Goal: Task Accomplishment & Management: Manage account settings

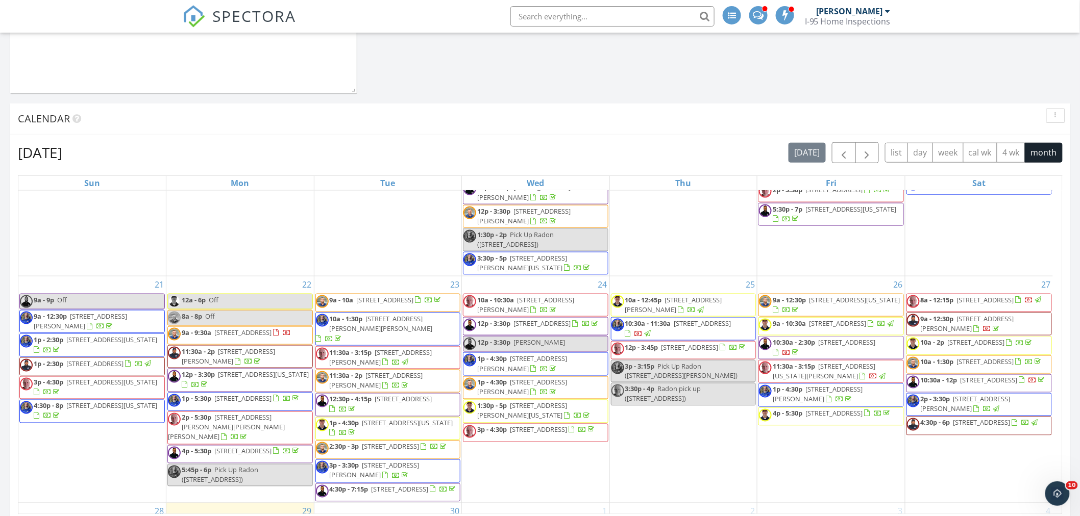
scroll to position [343, 0]
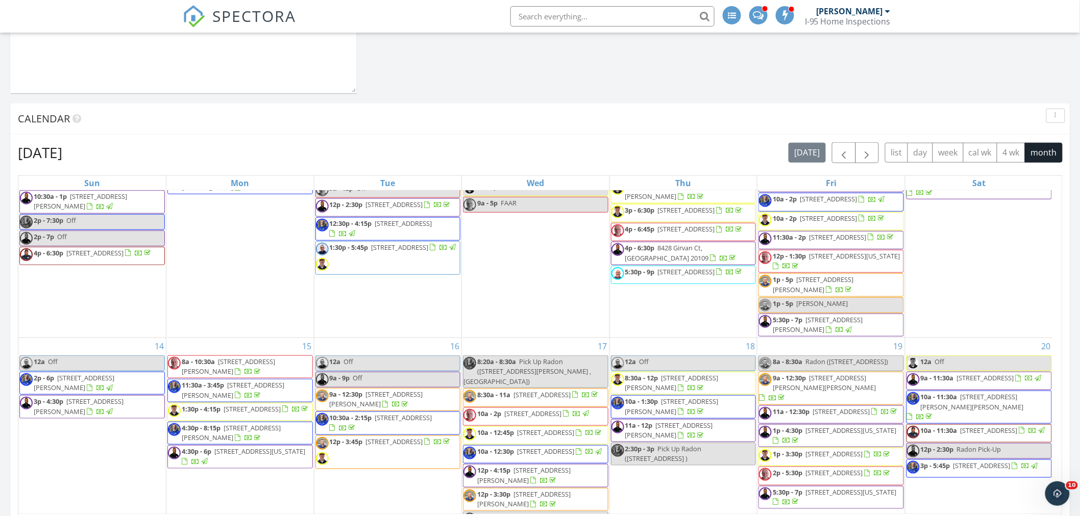
click at [869, 20] on div "I-95 Home Inspections" at bounding box center [848, 21] width 86 height 10
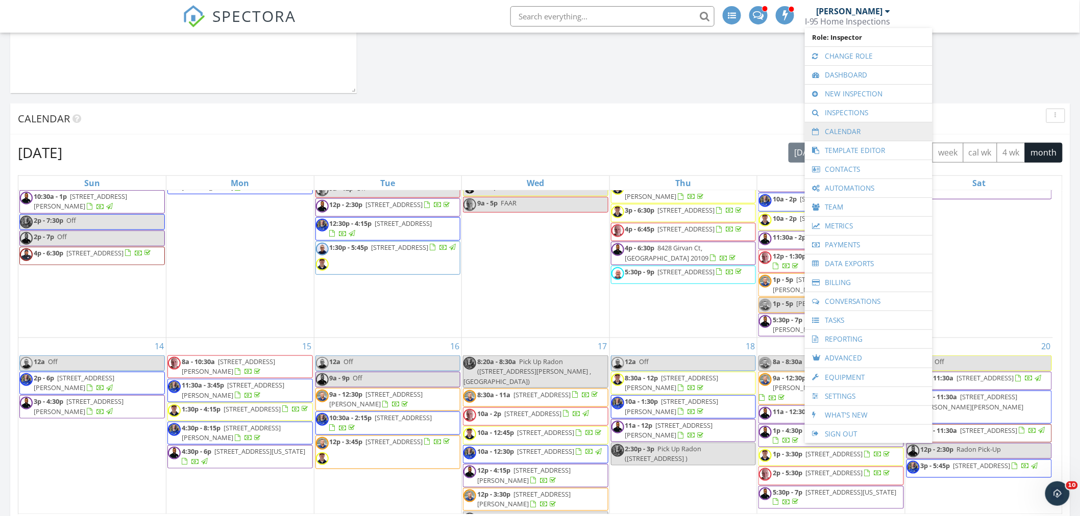
click at [849, 131] on link "Calendar" at bounding box center [868, 131] width 117 height 18
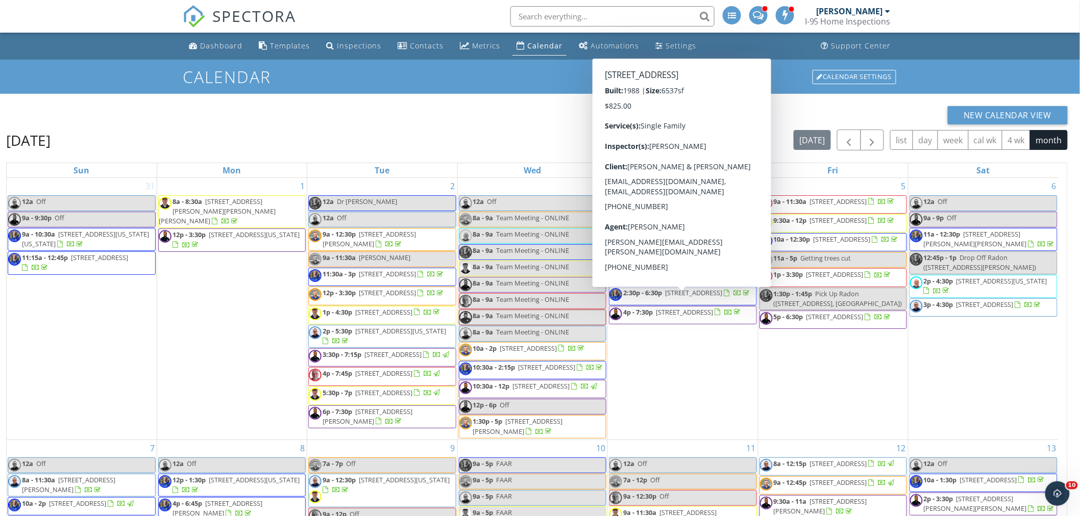
click at [881, 9] on div "[PERSON_NAME]" at bounding box center [849, 11] width 66 height 10
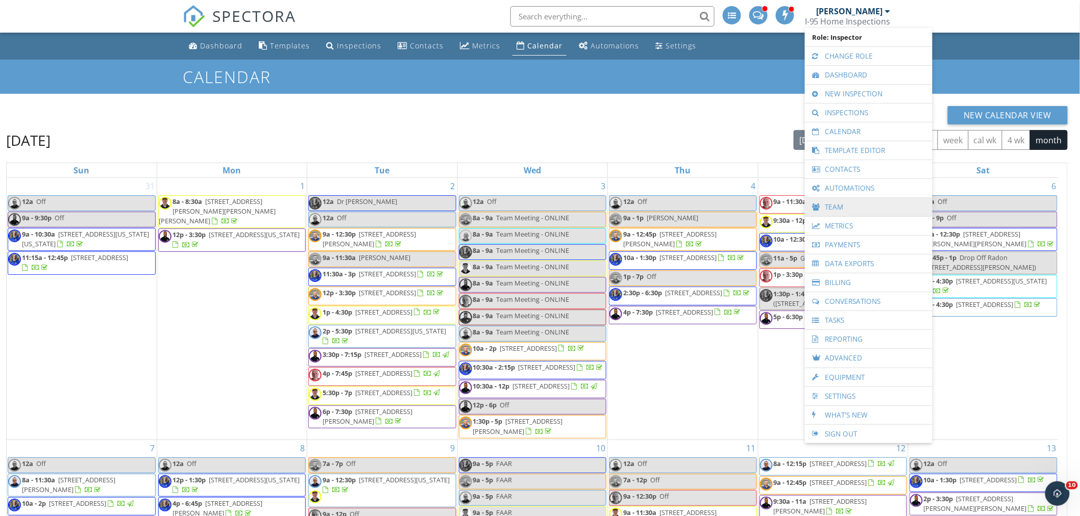
click at [835, 205] on link "Team" at bounding box center [868, 207] width 117 height 18
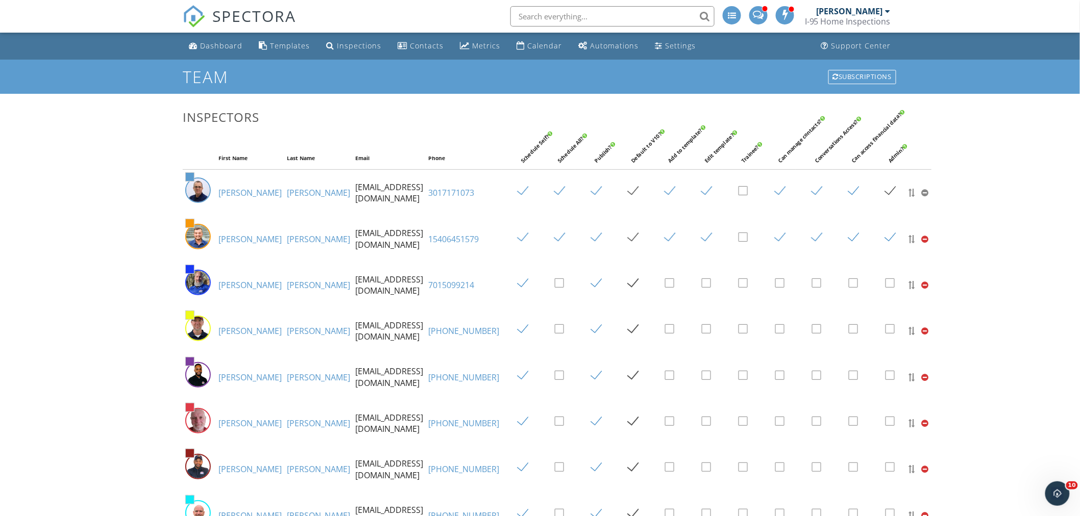
click at [226, 194] on link "Ray" at bounding box center [249, 192] width 63 height 11
click at [886, 9] on div at bounding box center [887, 11] width 5 height 8
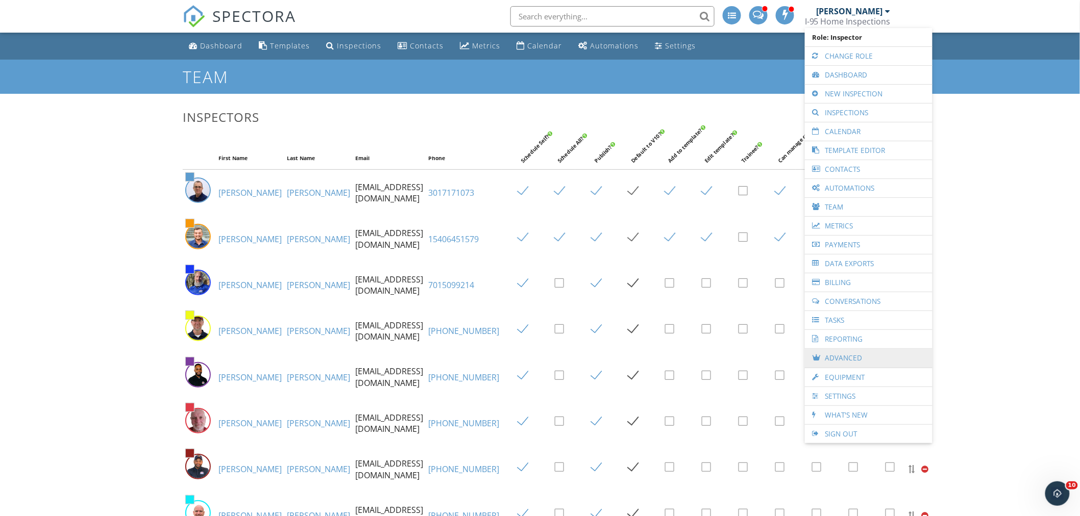
click at [836, 358] on link "Advanced" at bounding box center [868, 358] width 117 height 19
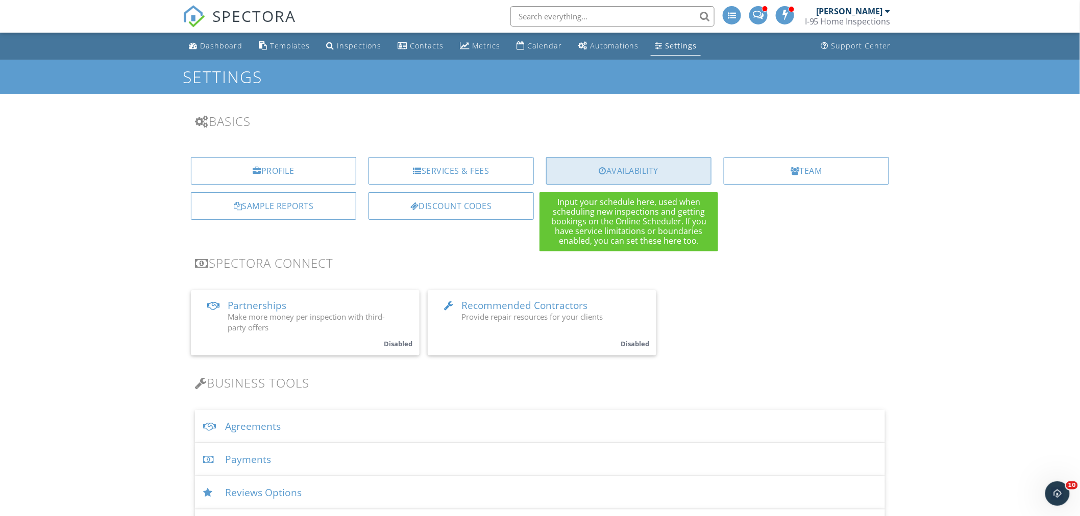
click at [628, 169] on div "Availability" at bounding box center [628, 171] width 165 height 28
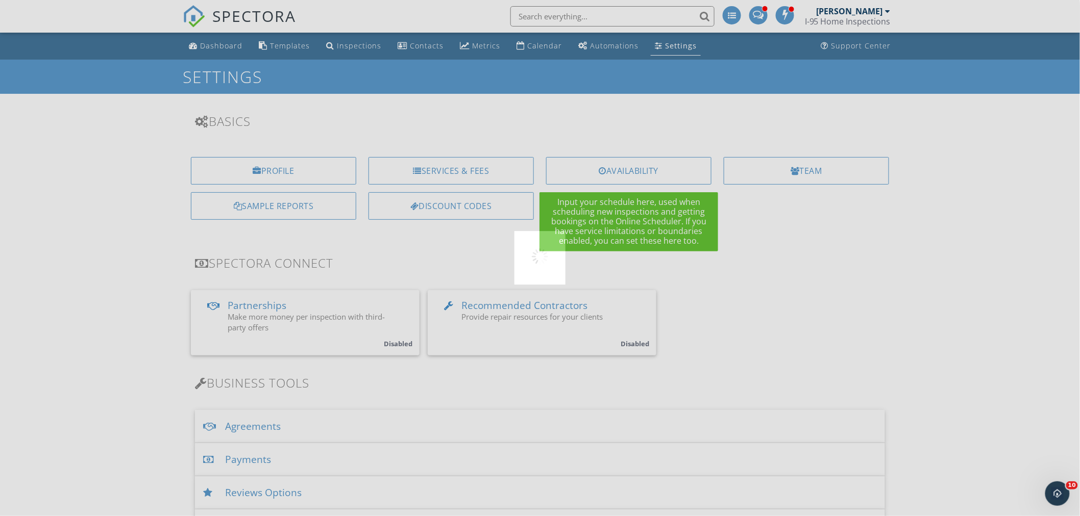
click at [628, 169] on div at bounding box center [540, 258] width 1080 height 516
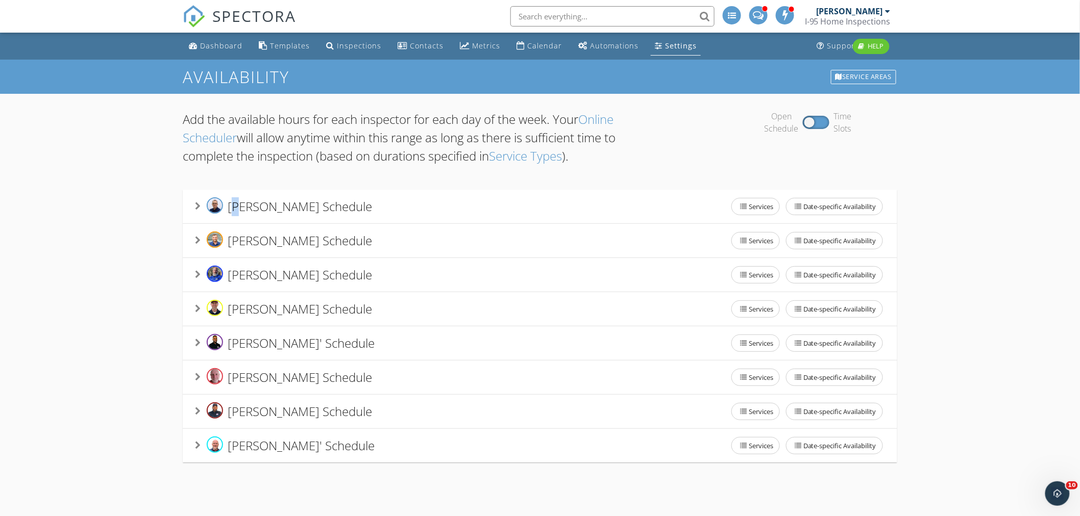
click at [238, 202] on span "[PERSON_NAME] Schedule" at bounding box center [300, 206] width 144 height 17
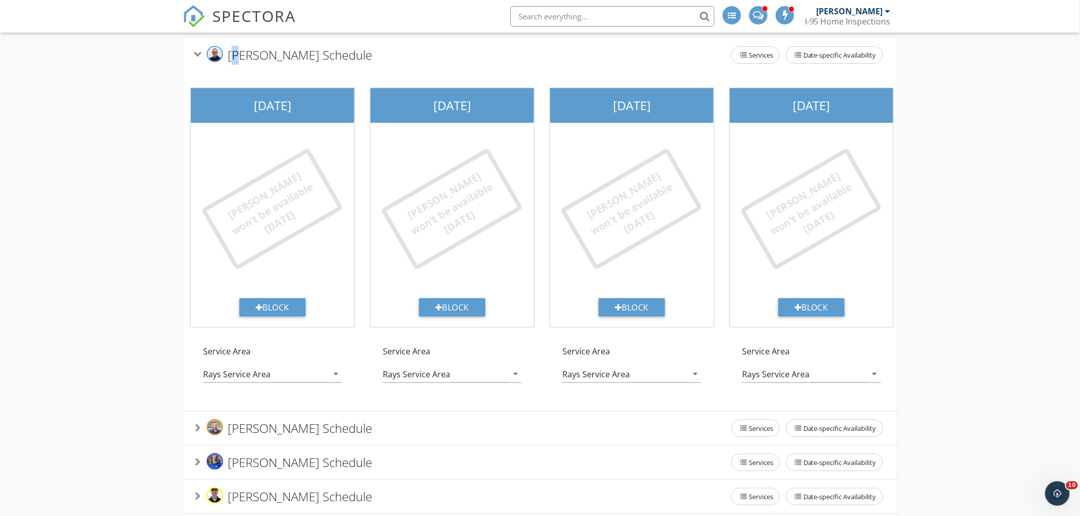
scroll to position [189, 0]
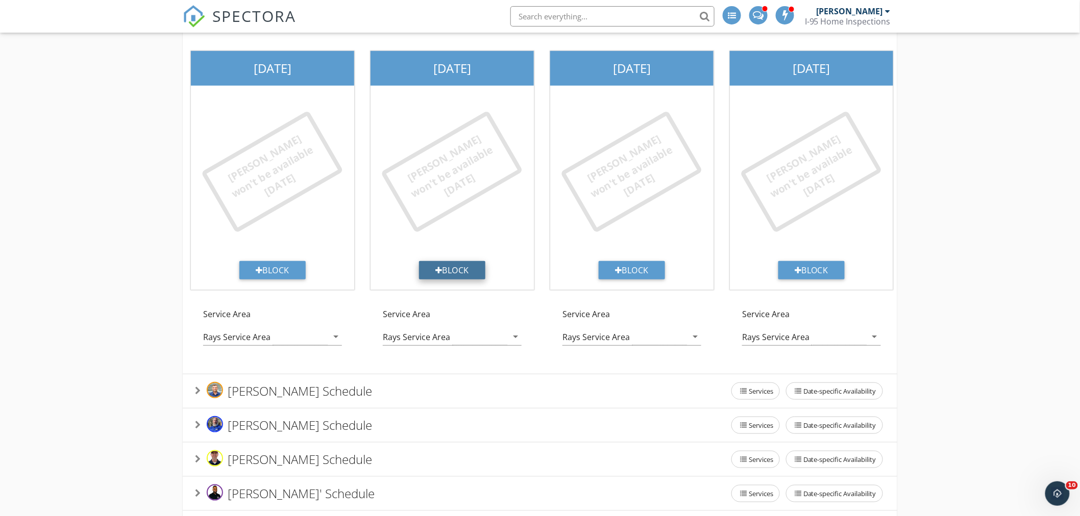
click at [442, 267] on div "Block" at bounding box center [452, 270] width 66 height 18
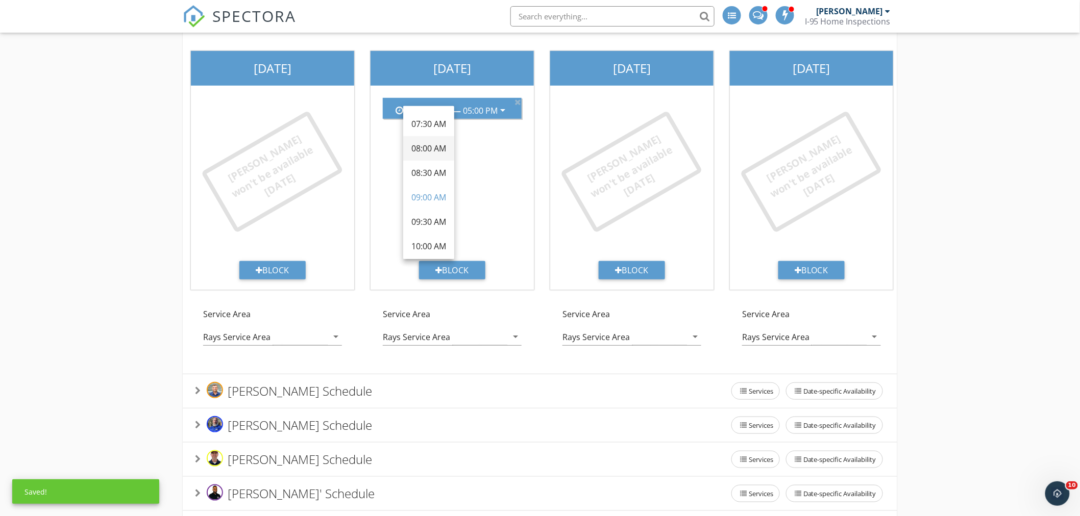
scroll to position [94, 0]
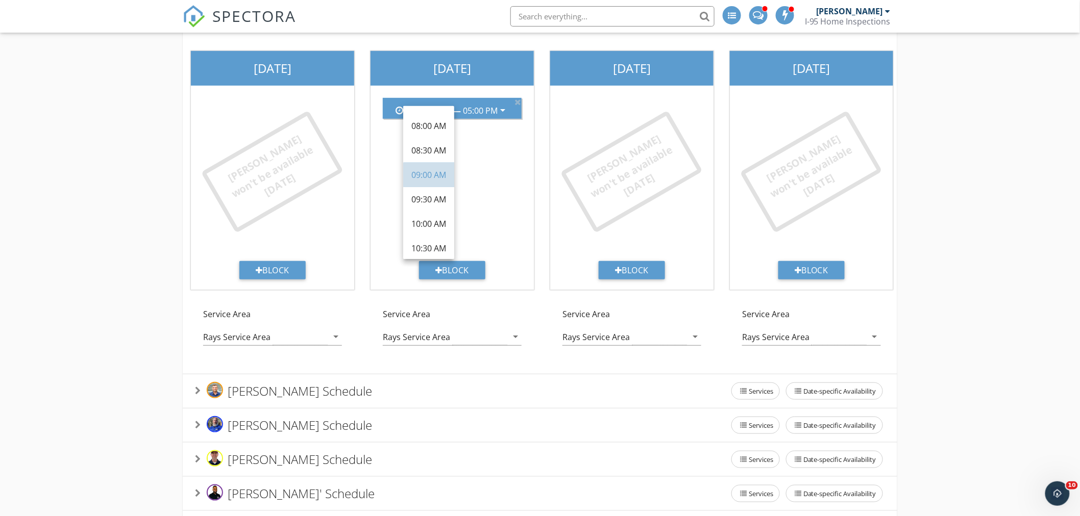
click at [432, 172] on div "09:00 AM" at bounding box center [428, 175] width 35 height 12
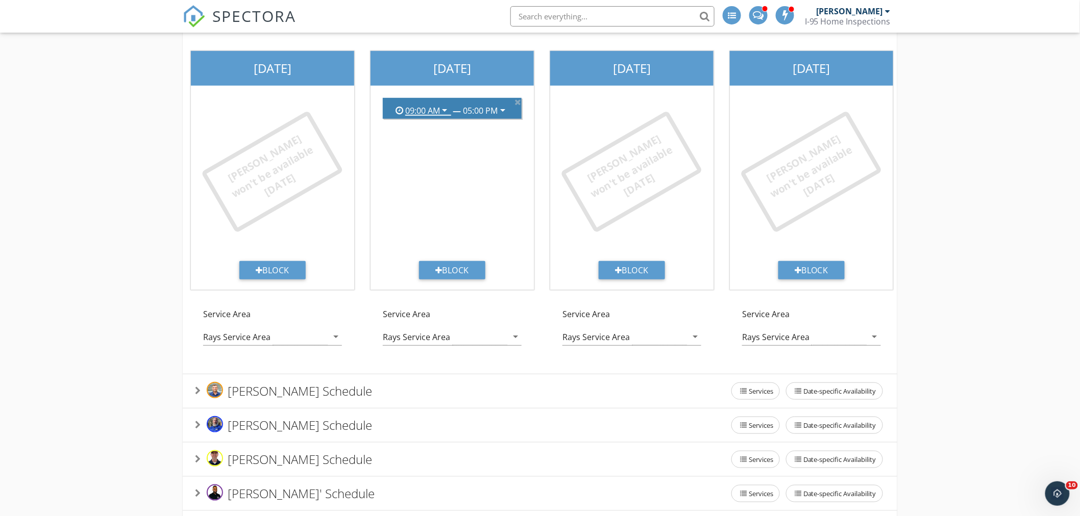
click at [503, 106] on icon "arrow_drop_down" at bounding box center [502, 110] width 12 height 12
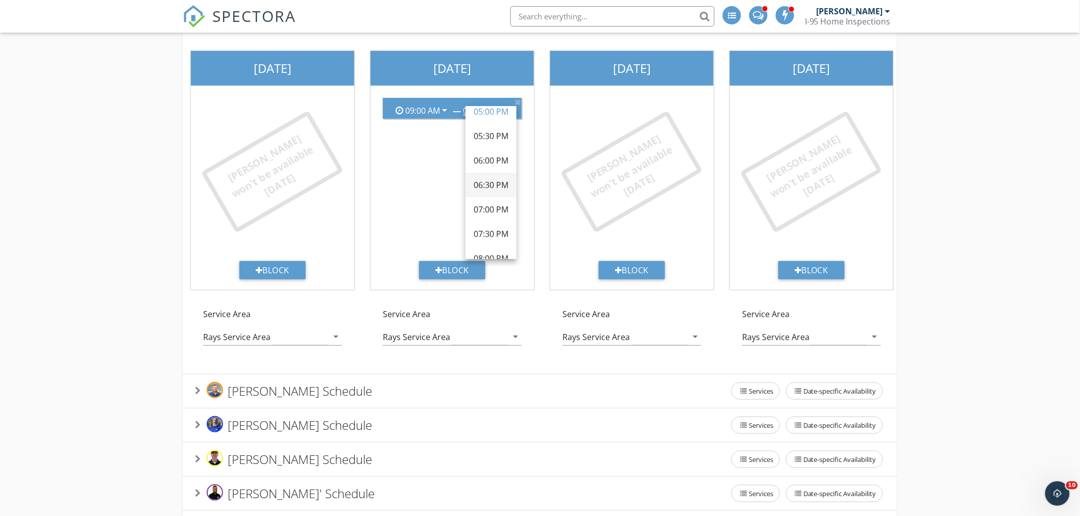
scroll to position [472, 0]
click at [486, 113] on div "07:00 PM" at bounding box center [490, 116] width 35 height 12
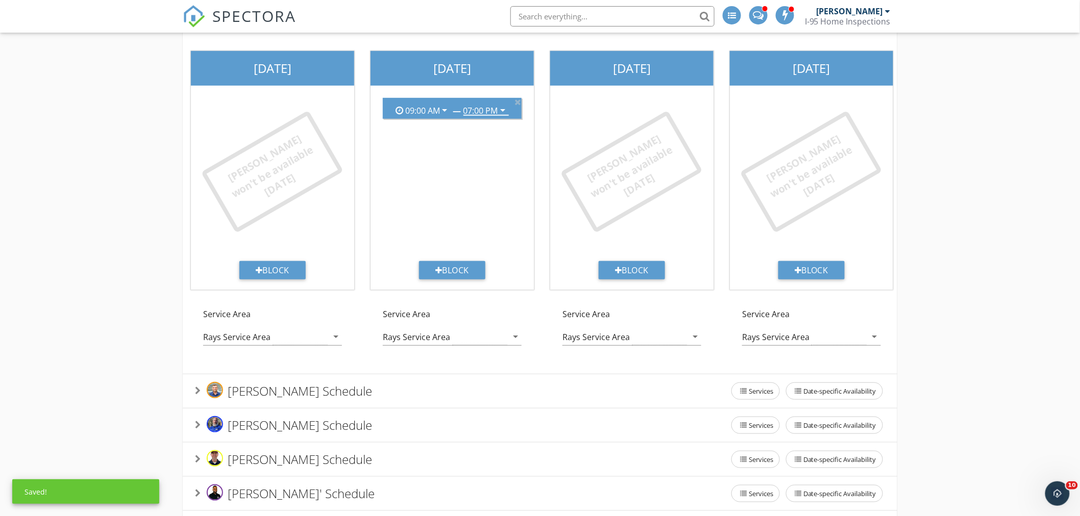
click at [487, 113] on div "07:00 PM" at bounding box center [480, 110] width 35 height 9
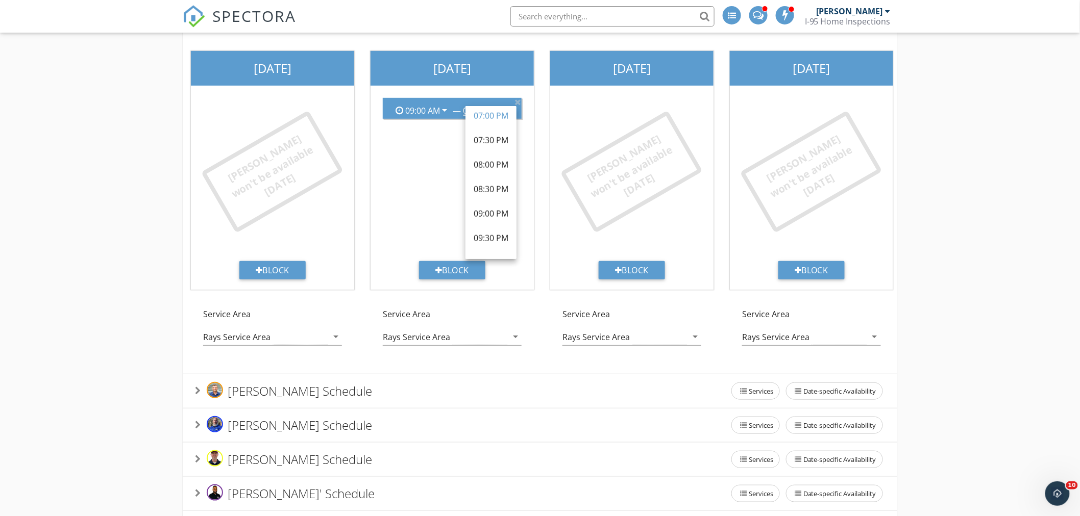
click at [603, 207] on div "Ray won't be available today" at bounding box center [631, 171] width 143 height 123
click at [628, 272] on div "Block" at bounding box center [631, 270] width 66 height 18
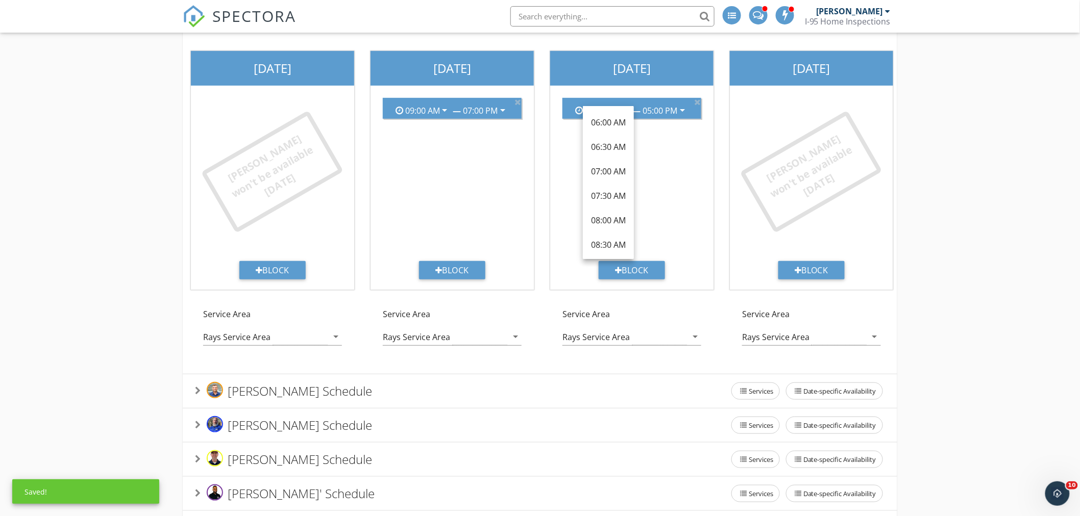
click at [679, 168] on div "09:00 AM arrow_drop_down — 05:00 PM arrow_drop_down" at bounding box center [631, 175] width 155 height 171
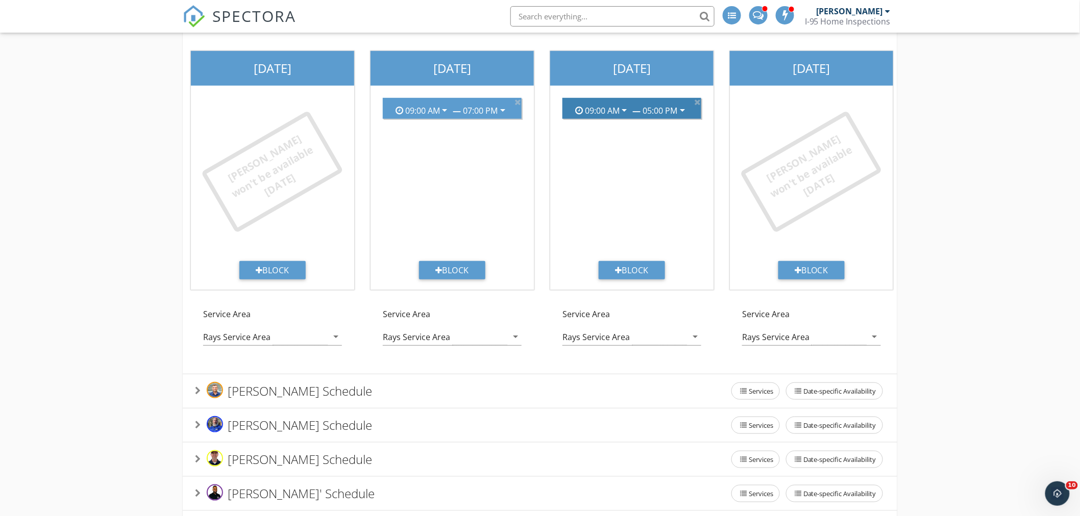
click at [682, 109] on icon "arrow_drop_down" at bounding box center [682, 110] width 12 height 12
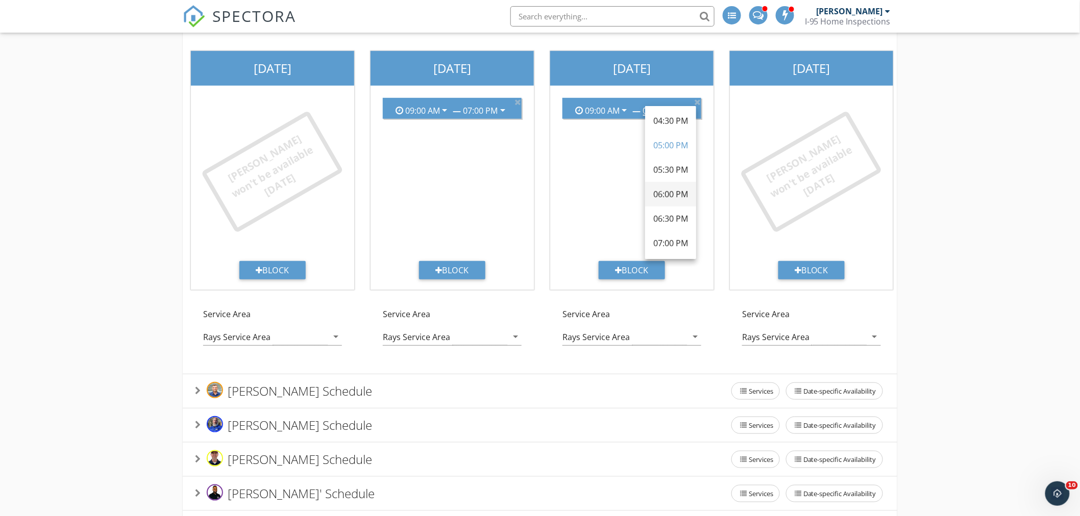
scroll to position [439, 0]
click at [675, 144] on div "07:00 PM" at bounding box center [670, 148] width 35 height 12
click at [675, 144] on div "09:00 AM arrow_drop_down — 05:00 PM arrow_drop_down" at bounding box center [631, 175] width 155 height 171
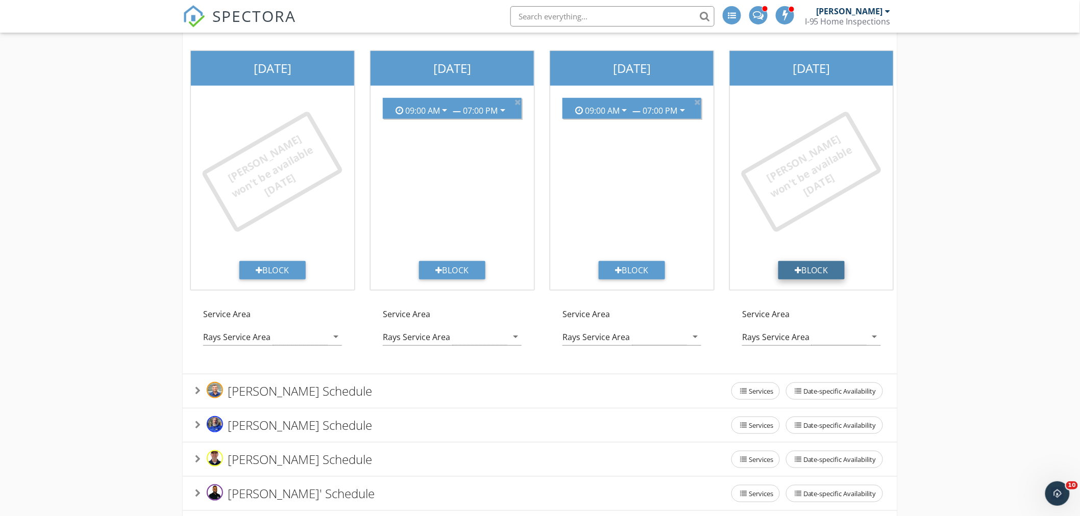
click at [823, 264] on div "Block" at bounding box center [811, 270] width 66 height 18
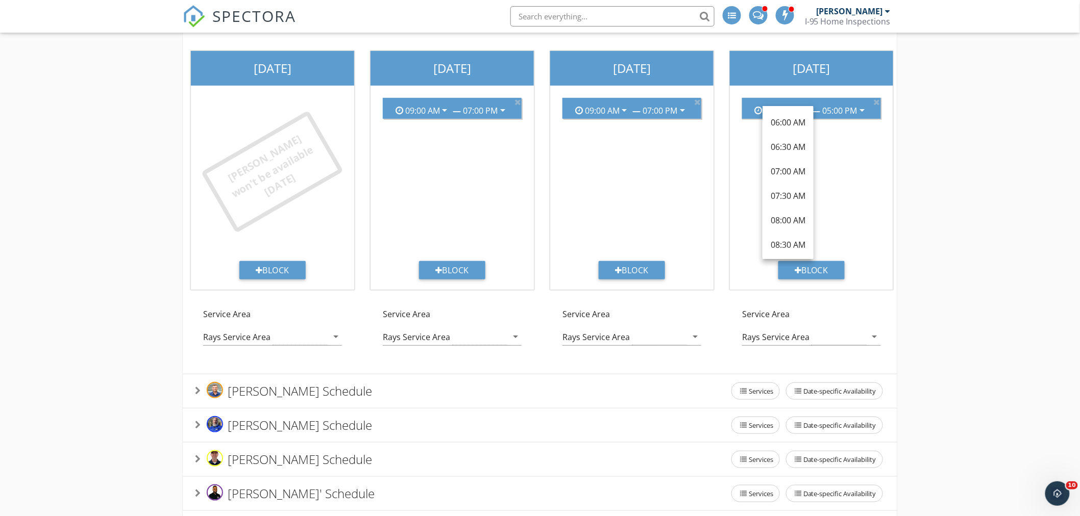
scroll to position [134, 0]
click at [851, 169] on div "09:00 AM arrow_drop_down — 05:00 PM arrow_drop_down" at bounding box center [811, 175] width 155 height 171
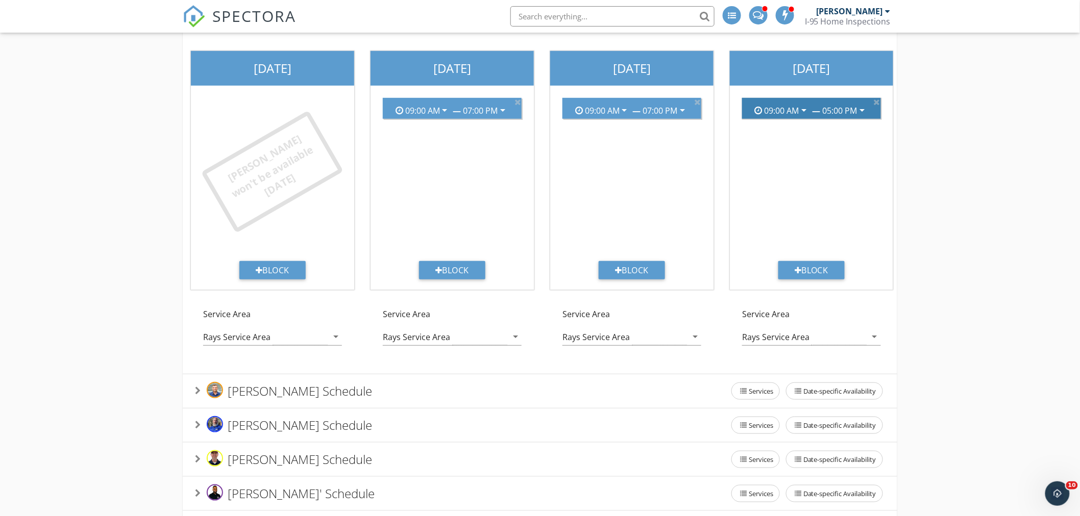
click at [861, 108] on icon "arrow_drop_down" at bounding box center [862, 110] width 12 height 12
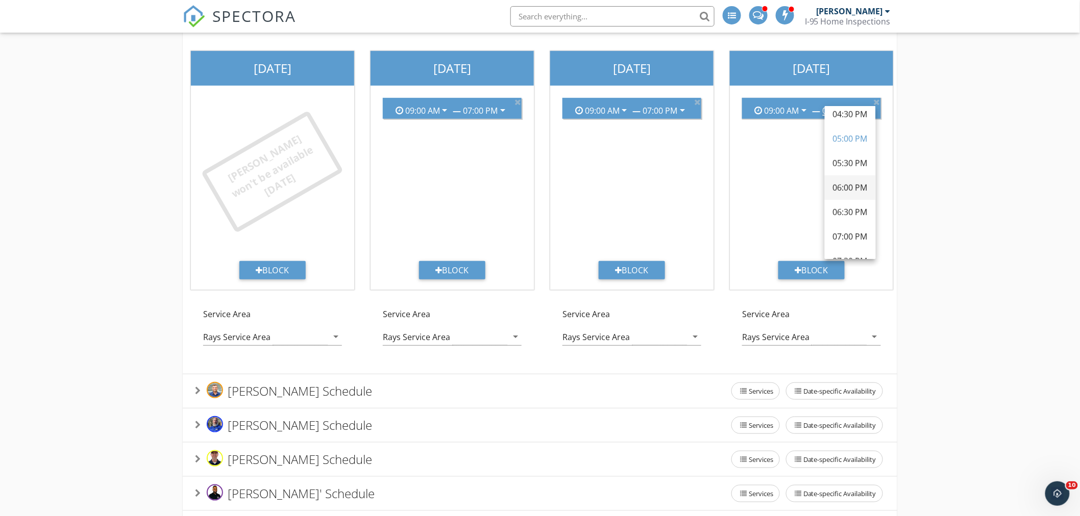
scroll to position [378, 0]
click at [850, 204] on div "07:00 PM" at bounding box center [850, 210] width 35 height 12
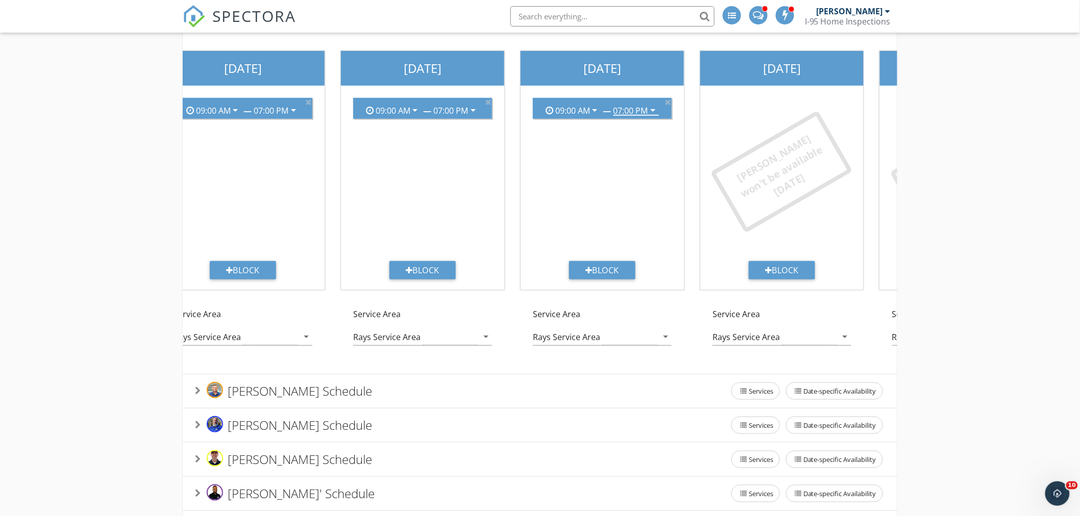
scroll to position [0, 218]
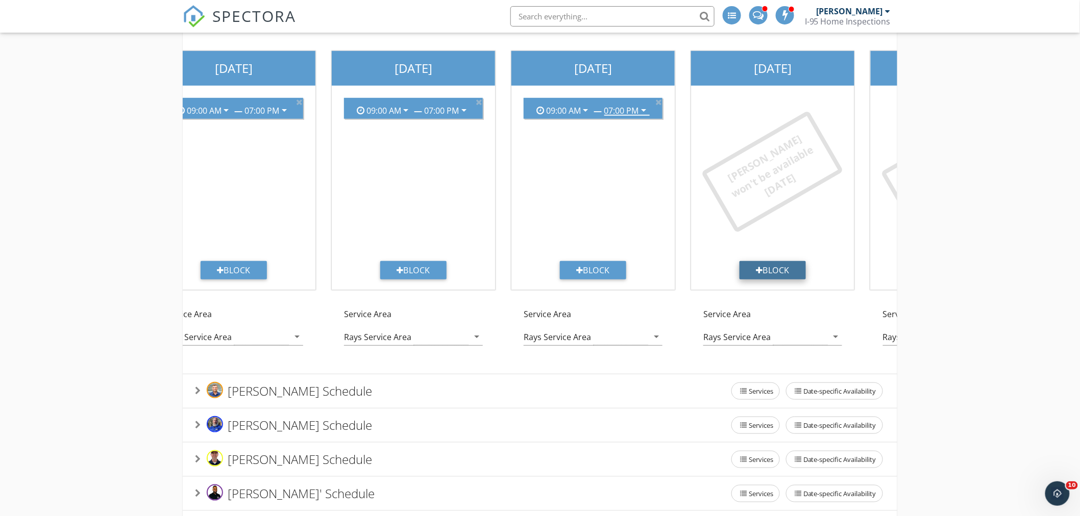
drag, startPoint x: 777, startPoint y: 273, endPoint x: 779, endPoint y: 278, distance: 5.7
click at [777, 272] on div "Block" at bounding box center [772, 270] width 66 height 18
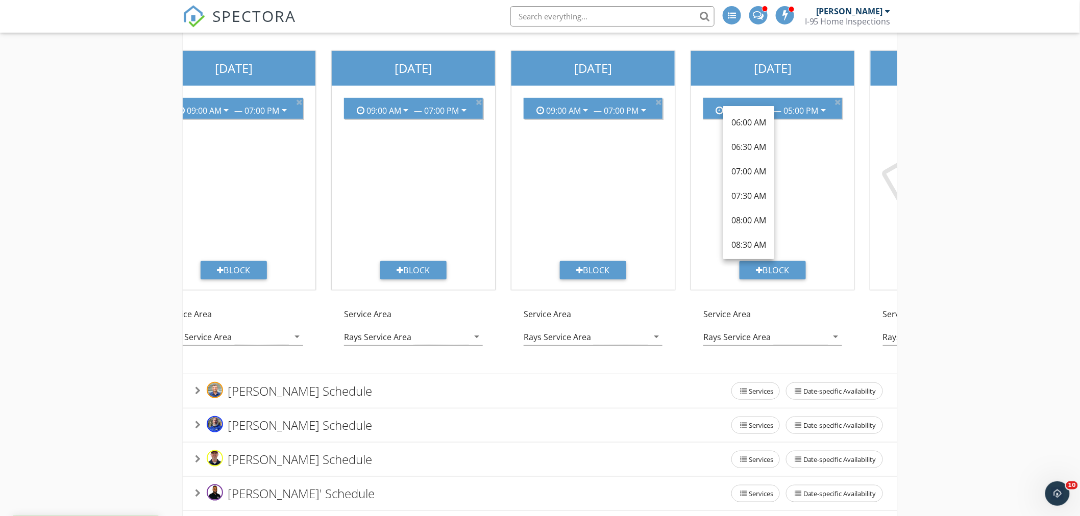
click at [833, 164] on div "09:00 AM arrow_drop_down — 05:00 PM arrow_drop_down" at bounding box center [772, 175] width 155 height 171
click at [832, 162] on div "09:00 AM arrow_drop_down — 05:00 PM arrow_drop_down" at bounding box center [772, 175] width 155 height 171
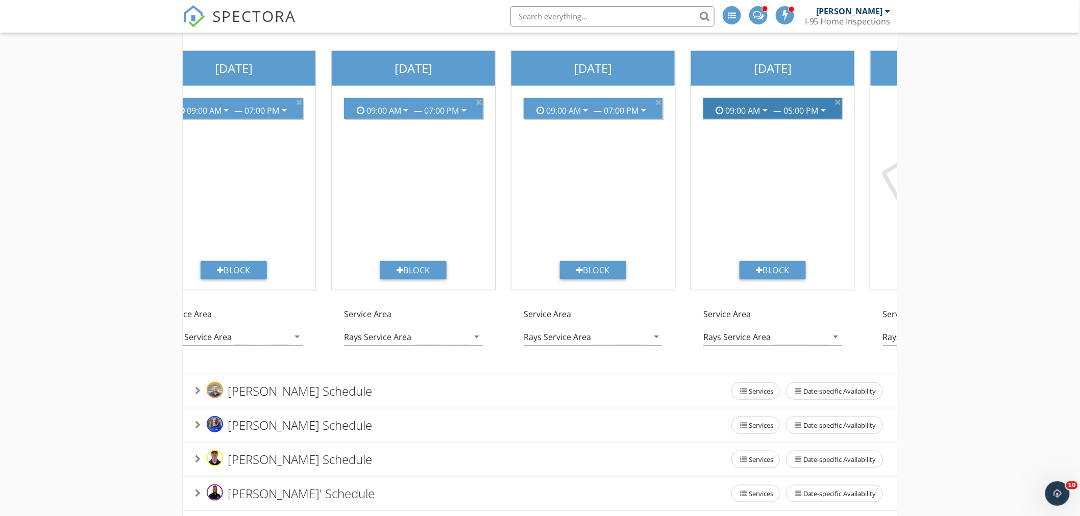
click at [827, 106] on icon "arrow_drop_down" at bounding box center [823, 110] width 12 height 12
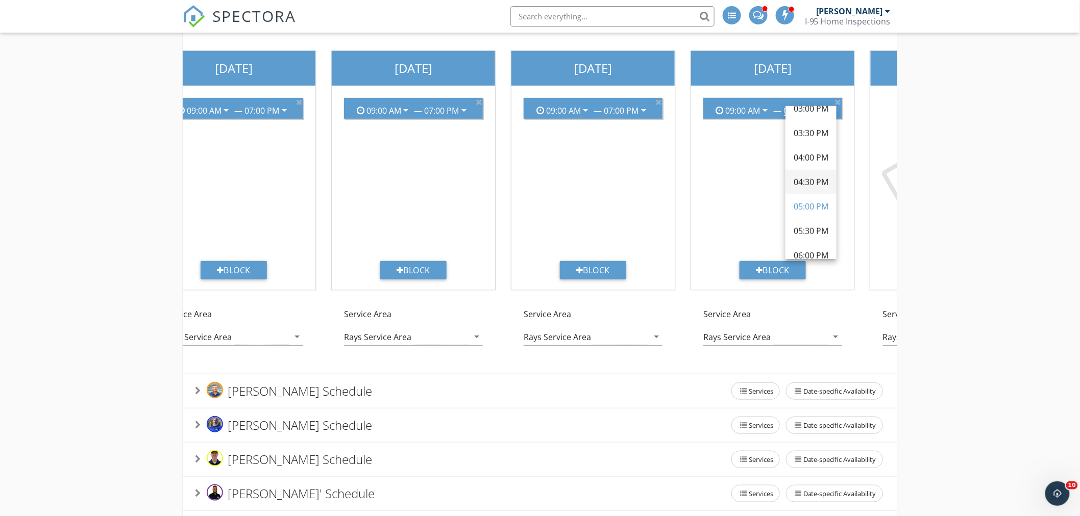
scroll to position [378, 0]
click at [818, 204] on div "07:00 PM" at bounding box center [810, 210] width 35 height 12
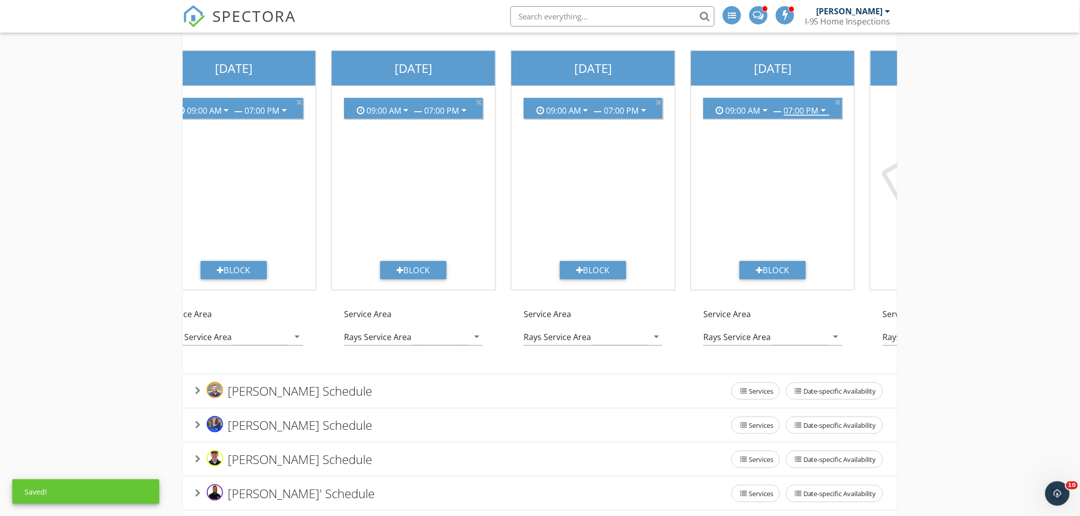
click at [1013, 227] on div "Add the available hours for each inspector for each day of the week. Your Onlin…" at bounding box center [540, 267] width 1080 height 725
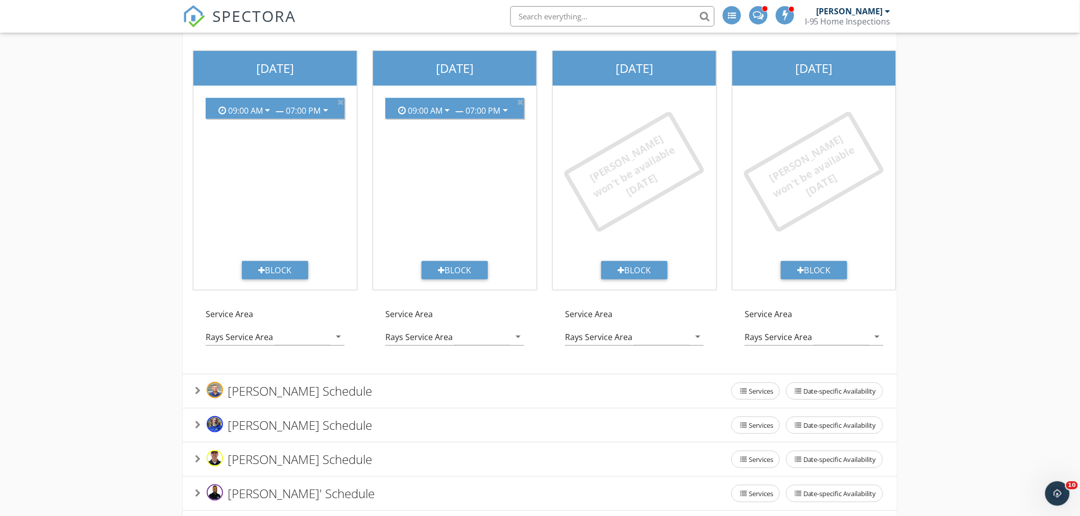
scroll to position [0, 542]
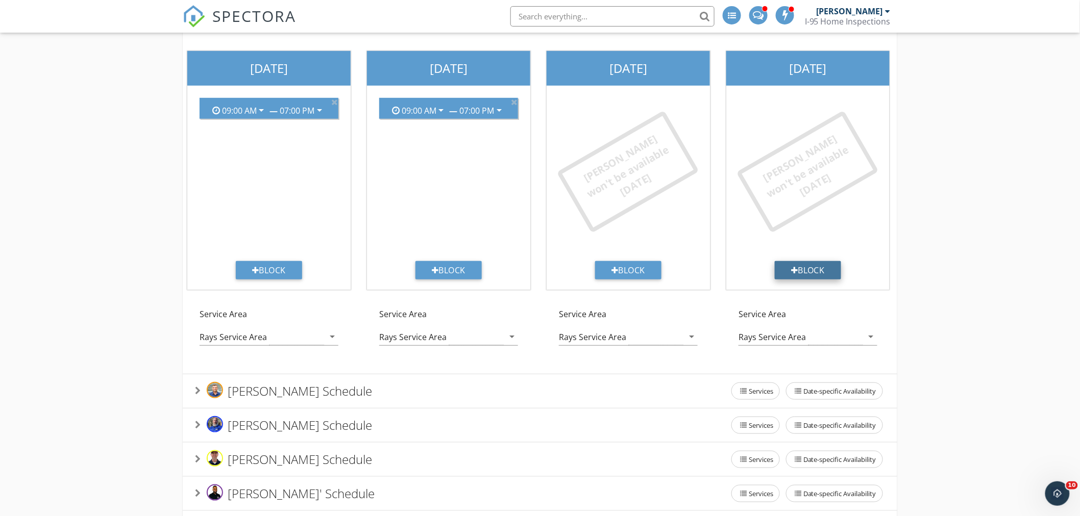
click at [810, 269] on div "Block" at bounding box center [808, 270] width 66 height 18
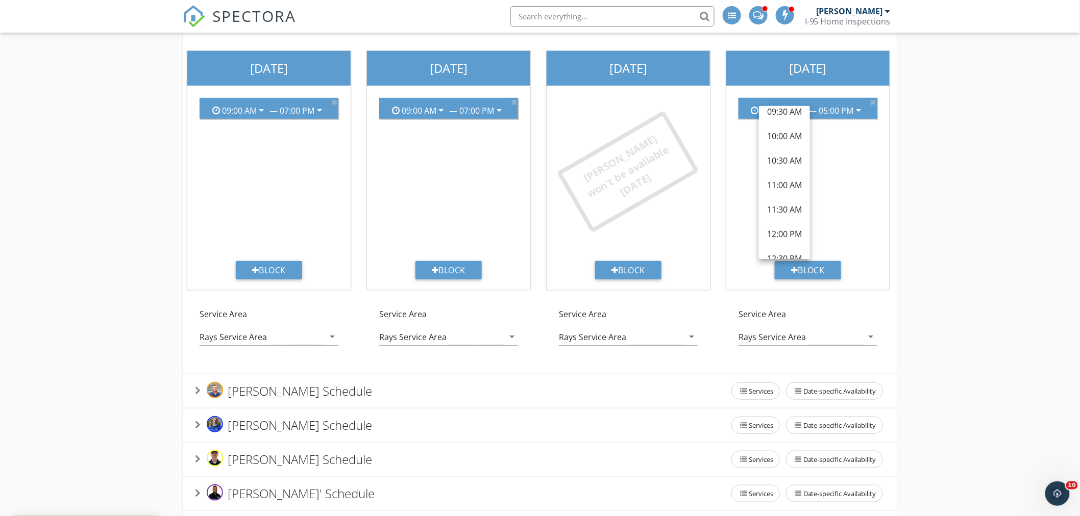
scroll to position [189, 0]
click at [786, 226] on div "12:00 PM" at bounding box center [784, 227] width 35 height 12
click at [786, 226] on div "12:00 PM arrow_drop_down — 05:00 PM arrow_drop_down" at bounding box center [807, 175] width 155 height 171
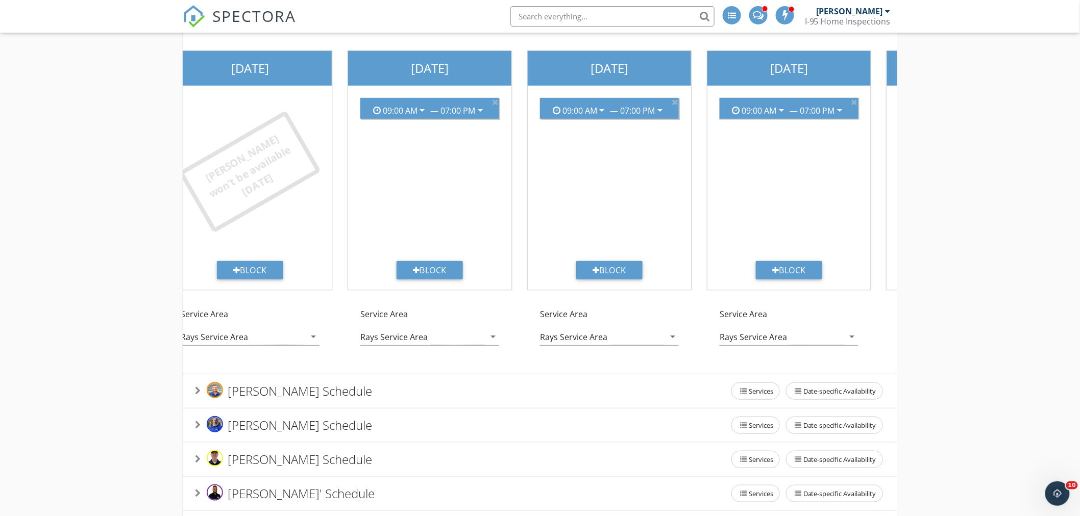
scroll to position [0, 0]
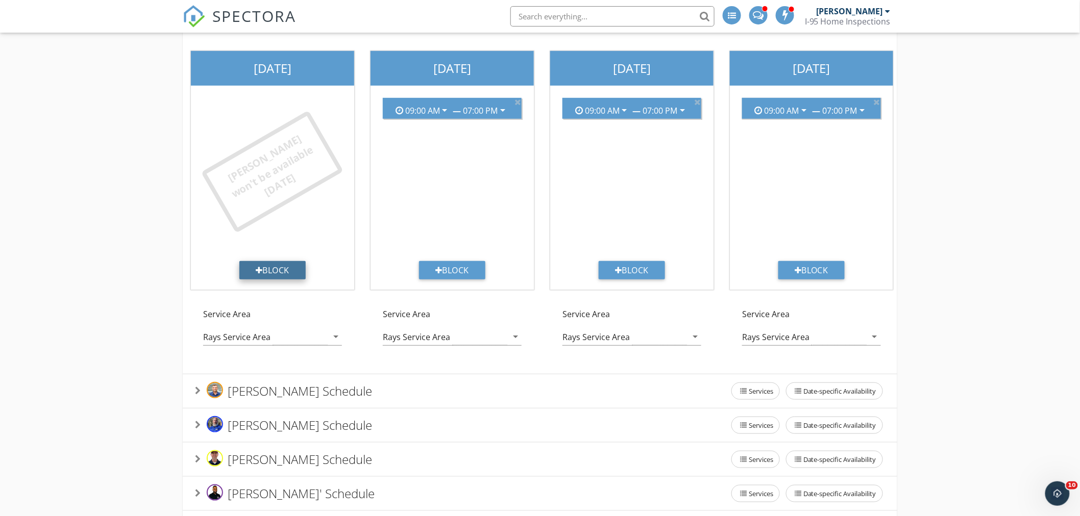
click at [289, 268] on div "Block" at bounding box center [272, 270] width 66 height 18
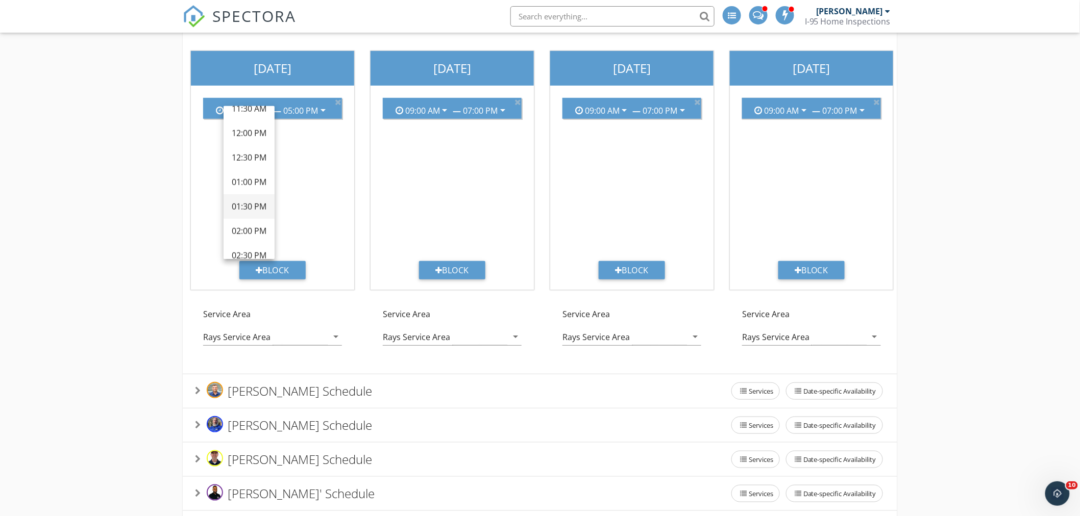
scroll to position [189, 0]
click at [252, 226] on div "12:00 PM" at bounding box center [249, 227] width 35 height 12
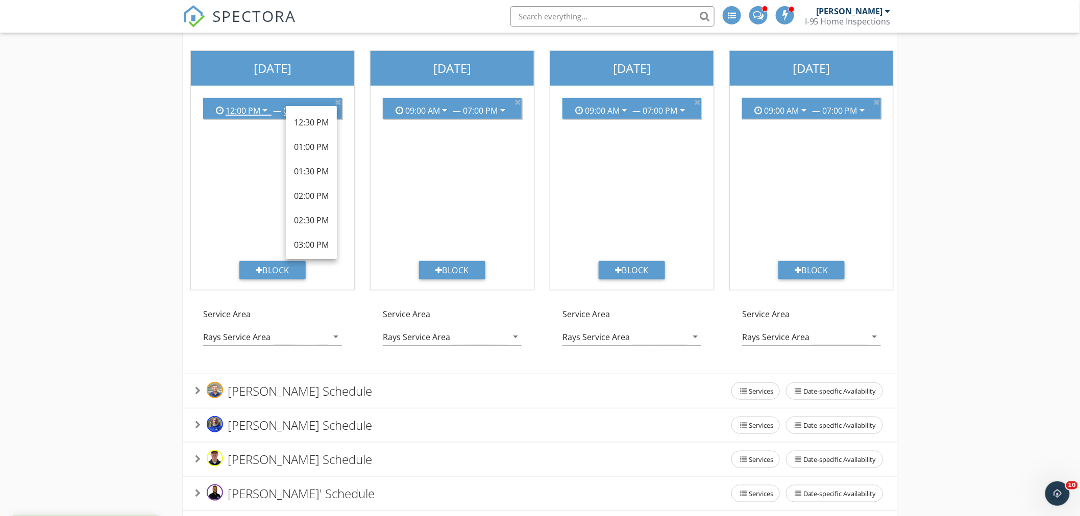
click at [63, 257] on div "Add the available hours for each inspector for each day of the week. Your Onlin…" at bounding box center [540, 267] width 1080 height 725
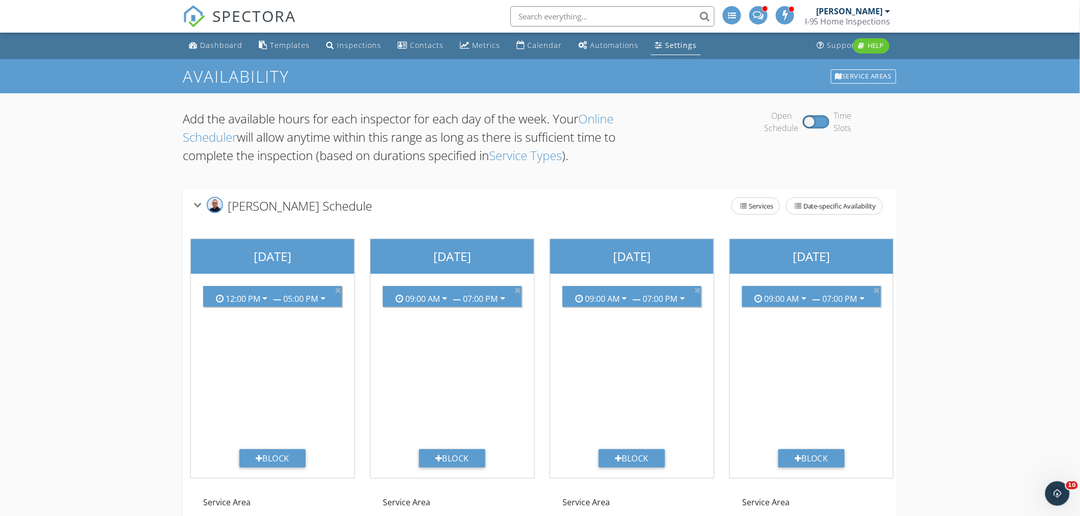
scroll to position [0, 0]
click at [227, 44] on div "Dashboard" at bounding box center [221, 46] width 42 height 10
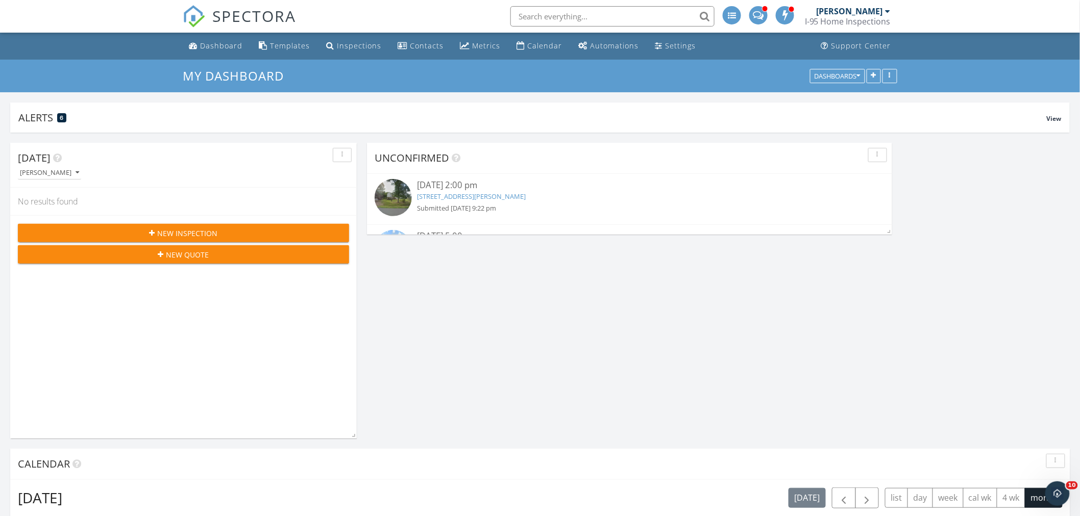
click at [458, 194] on link "[STREET_ADDRESS][PERSON_NAME]" at bounding box center [471, 196] width 109 height 9
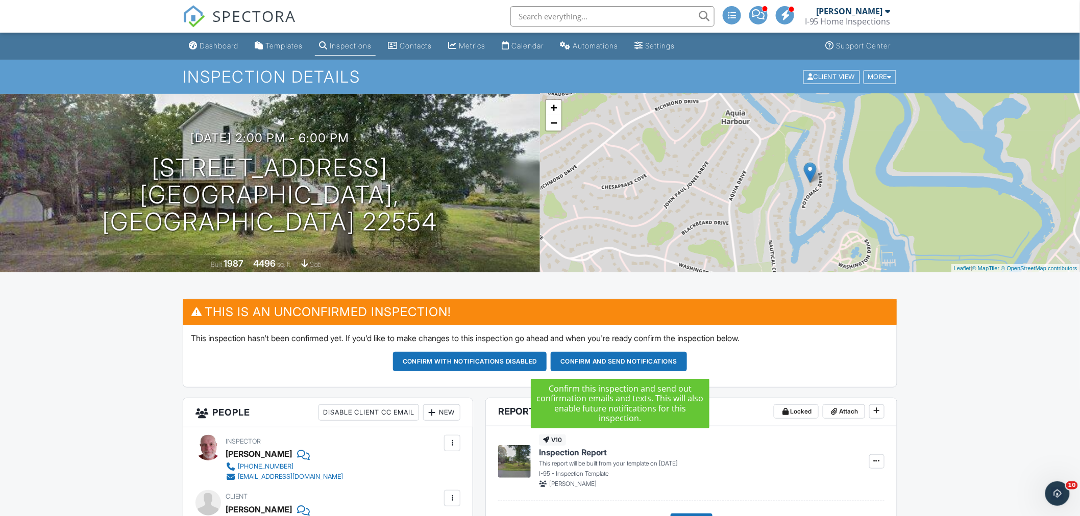
click at [634, 358] on button "Confirm and send notifications" at bounding box center [619, 361] width 136 height 19
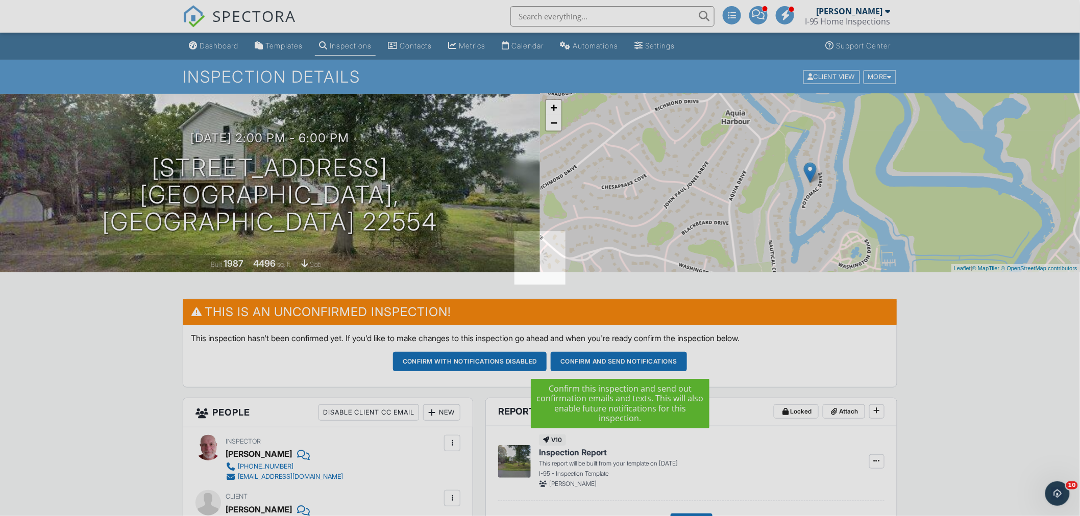
click at [634, 358] on div at bounding box center [540, 258] width 1080 height 516
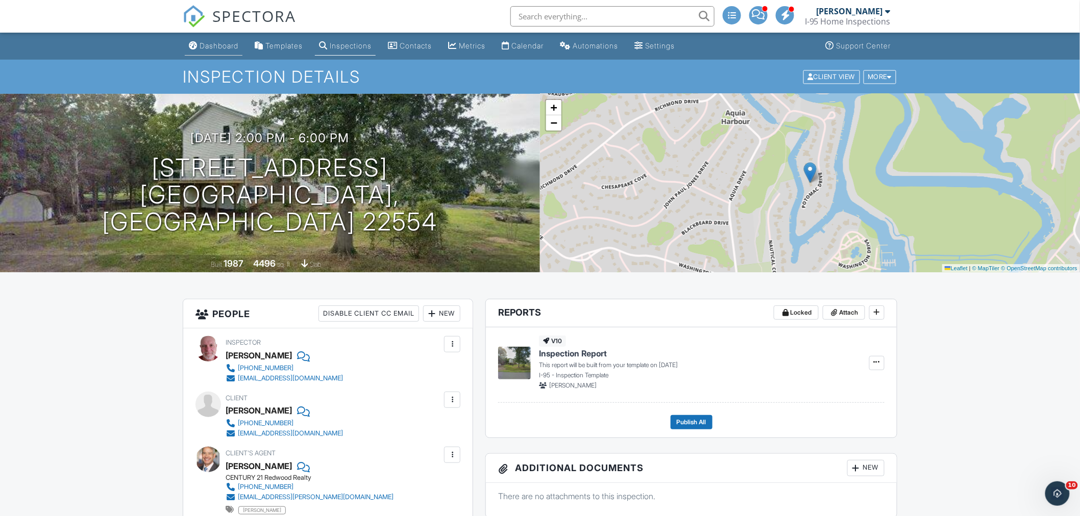
click at [223, 47] on div "Dashboard" at bounding box center [218, 45] width 39 height 9
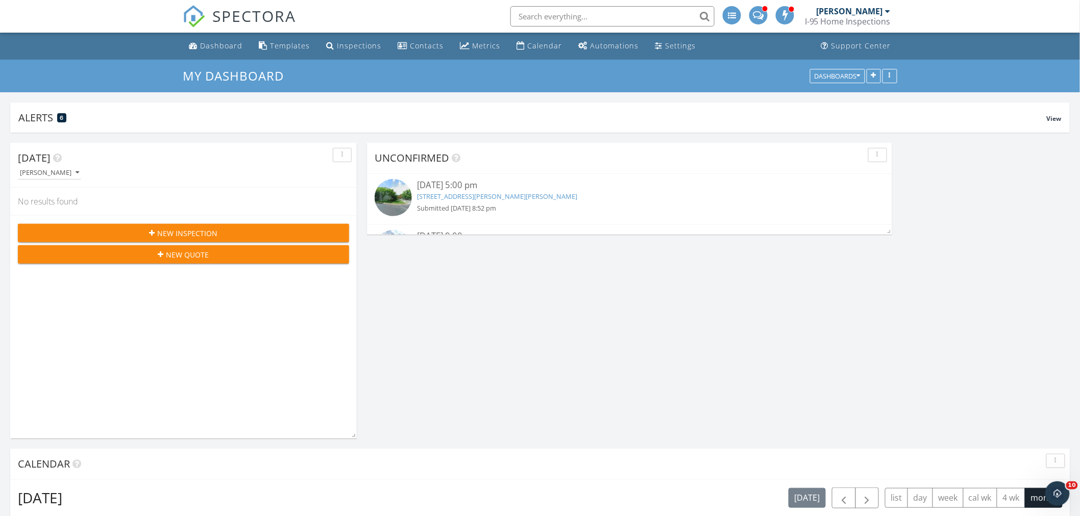
click at [459, 195] on link "[STREET_ADDRESS][PERSON_NAME][PERSON_NAME]" at bounding box center [497, 196] width 160 height 9
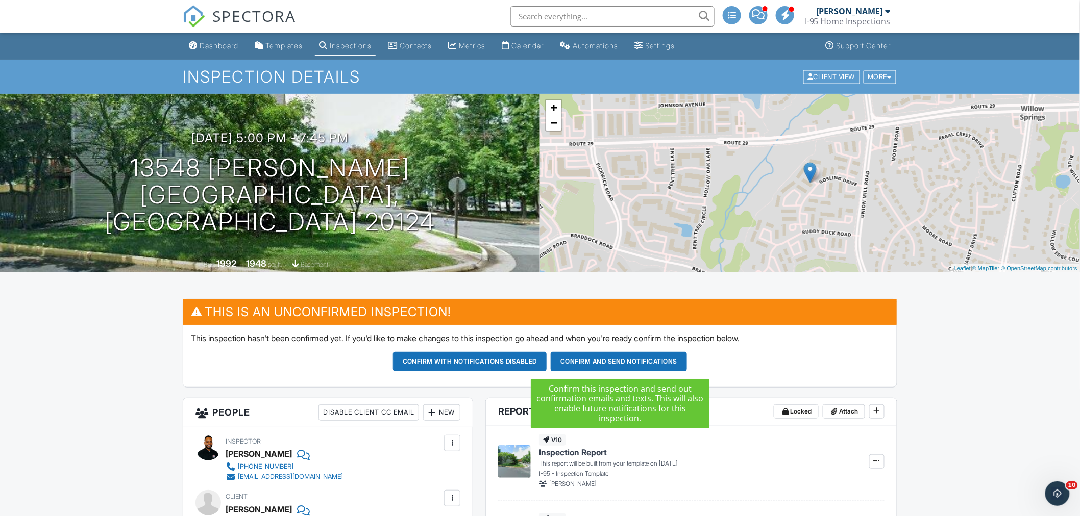
click at [626, 366] on button "Confirm and send notifications" at bounding box center [619, 361] width 136 height 19
click at [0, 0] on div at bounding box center [0, 0] width 0 height 0
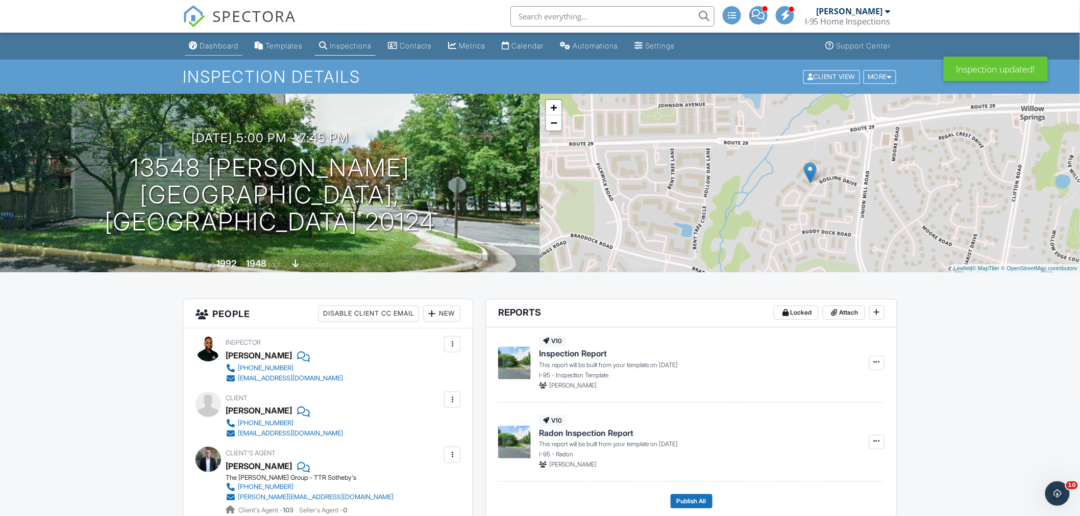
click at [221, 46] on div "Dashboard" at bounding box center [218, 45] width 39 height 9
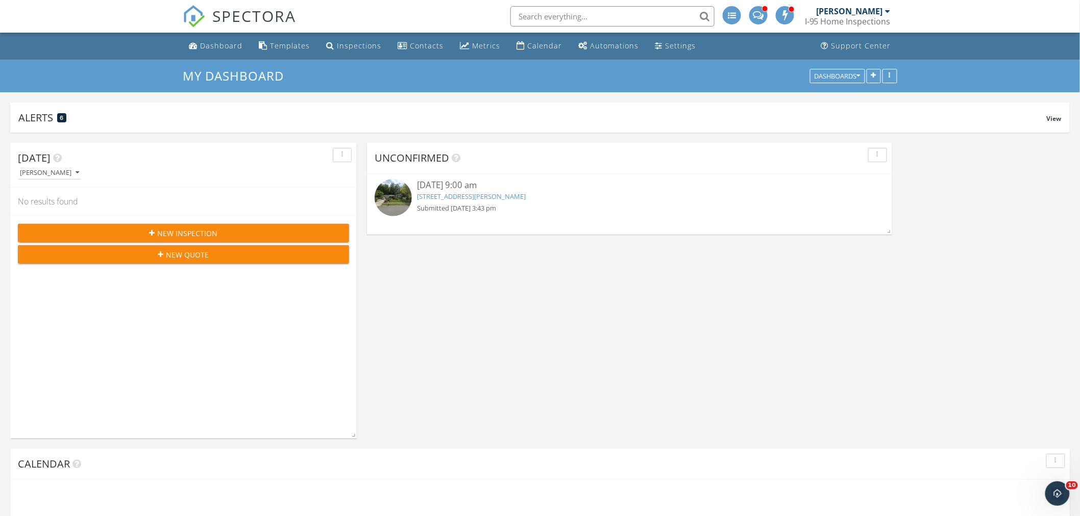
scroll to position [768, 1098]
click at [461, 196] on link "[STREET_ADDRESS][PERSON_NAME]" at bounding box center [471, 196] width 109 height 9
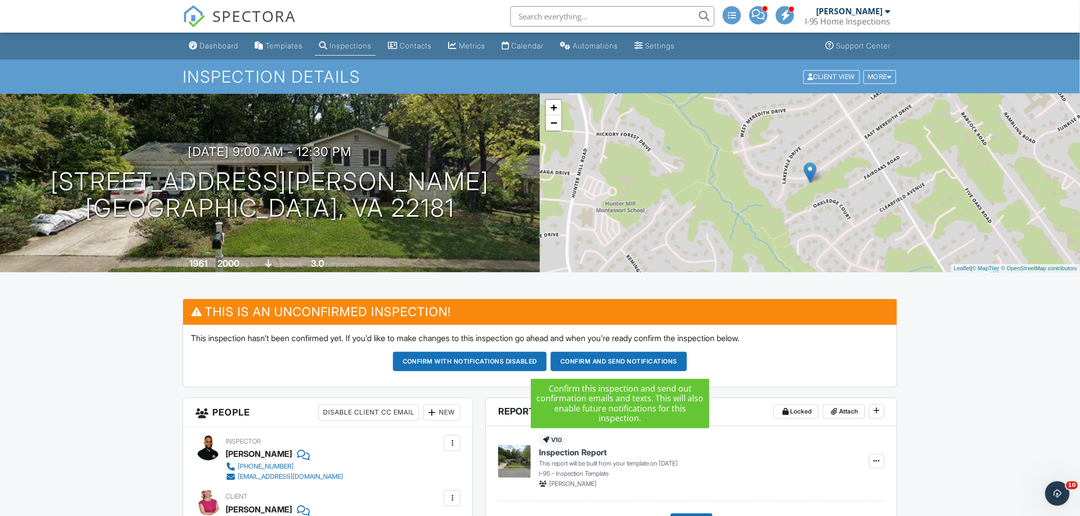
click at [615, 361] on button "Confirm and send notifications" at bounding box center [619, 361] width 136 height 19
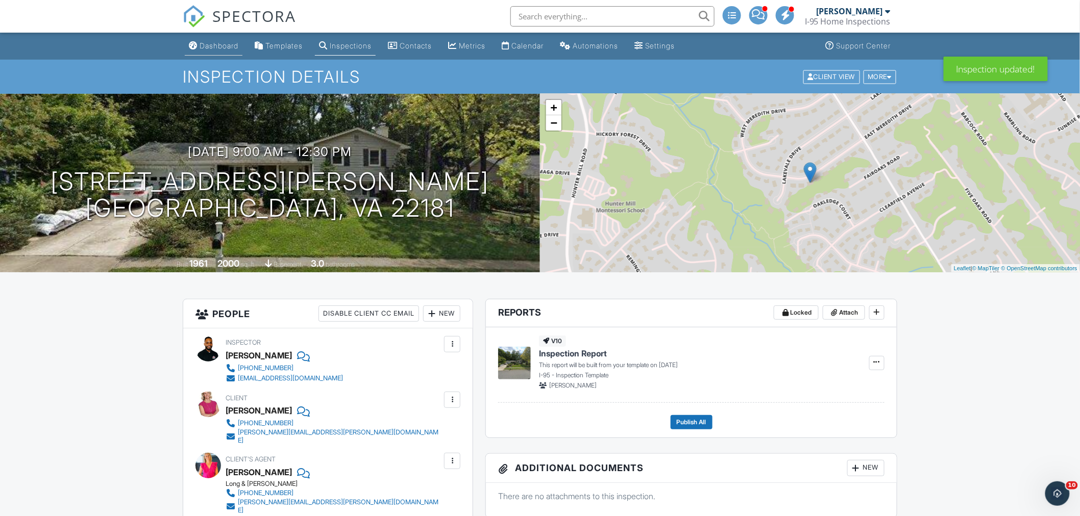
click at [232, 47] on div "Dashboard" at bounding box center [218, 45] width 39 height 9
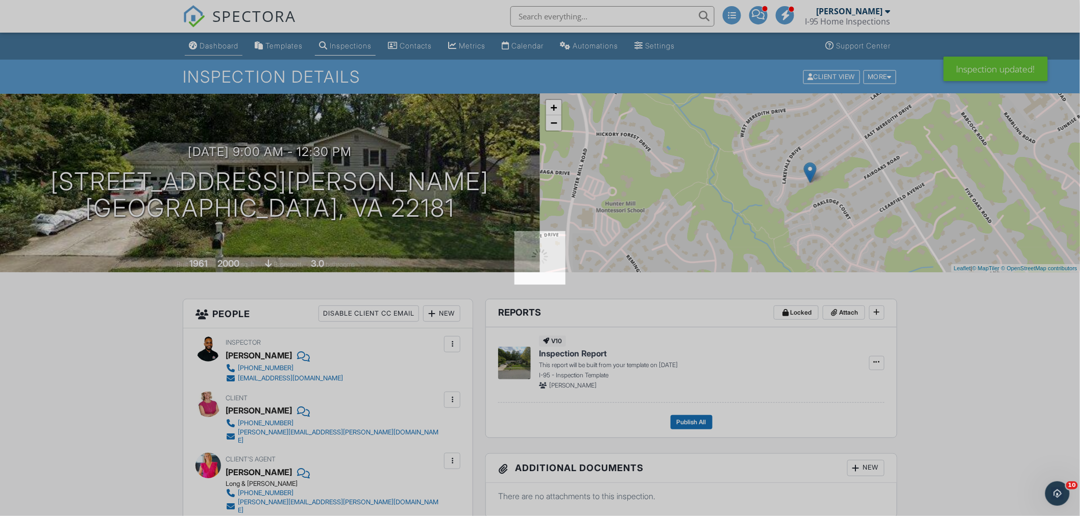
click at [232, 47] on div at bounding box center [540, 258] width 1080 height 516
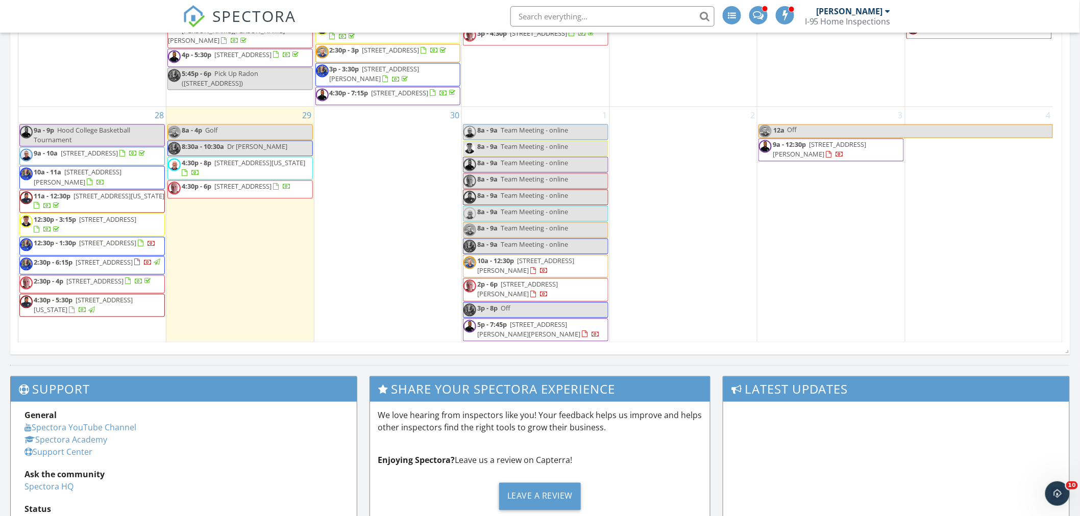
scroll to position [458, 0]
